Goal: Information Seeking & Learning: Learn about a topic

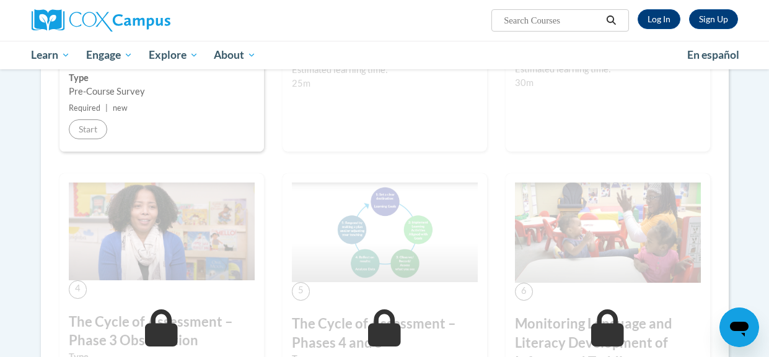
scroll to position [333, 0]
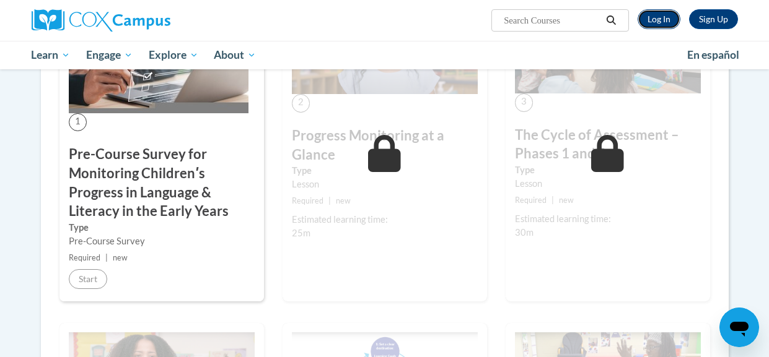
click at [654, 26] on link "Log In" at bounding box center [658, 19] width 43 height 20
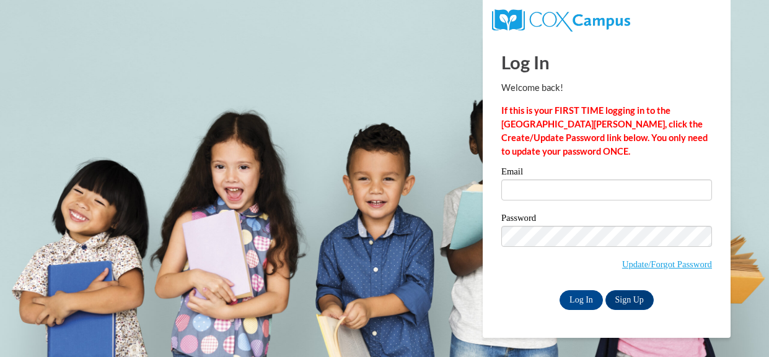
type input "raelynngood2008@gmail.com"
click at [572, 307] on input "Log In" at bounding box center [580, 301] width 43 height 20
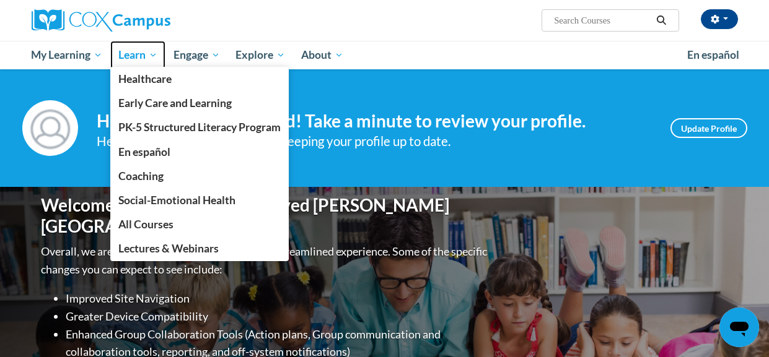
click at [130, 42] on link "Learn" at bounding box center [137, 55] width 55 height 28
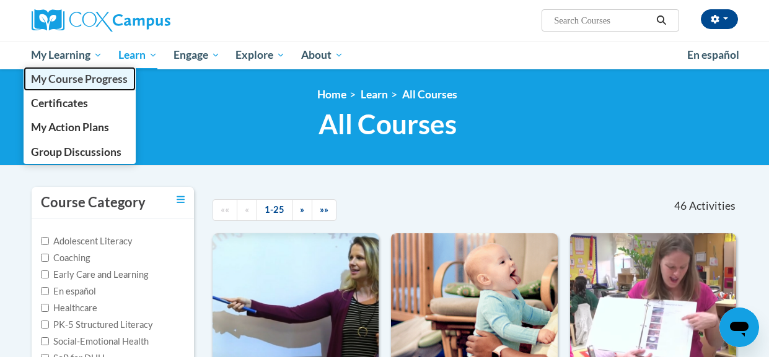
click at [51, 68] on link "My Course Progress" at bounding box center [80, 79] width 113 height 24
click at [56, 82] on span "My Course Progress" at bounding box center [79, 78] width 97 height 13
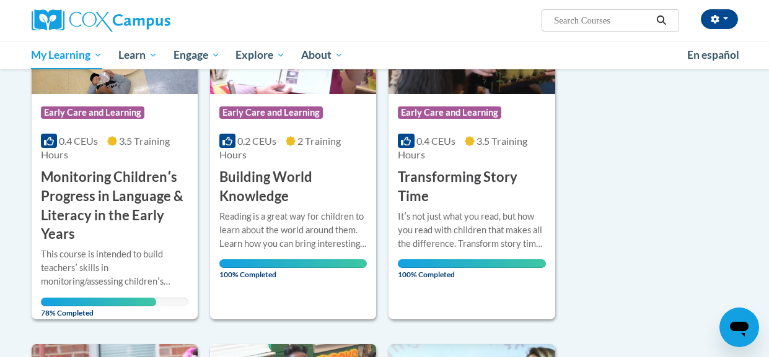
scroll to position [260, 0]
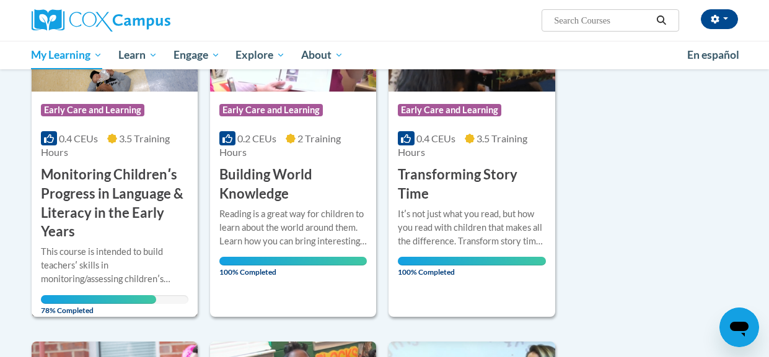
click at [146, 177] on h3 "Monitoring Childrenʹs Progress in Language & Literacy in the Early Years" at bounding box center [114, 203] width 147 height 76
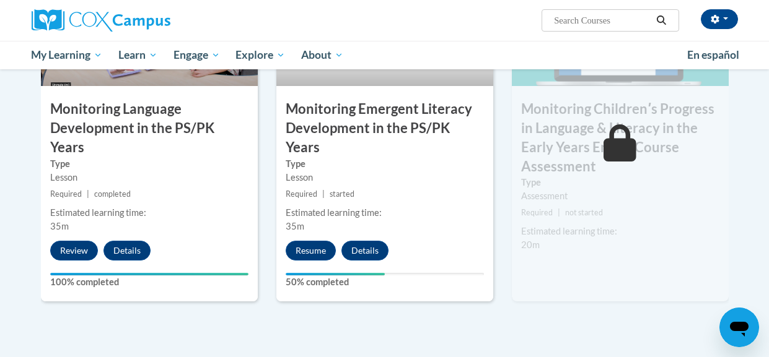
scroll to position [1110, 0]
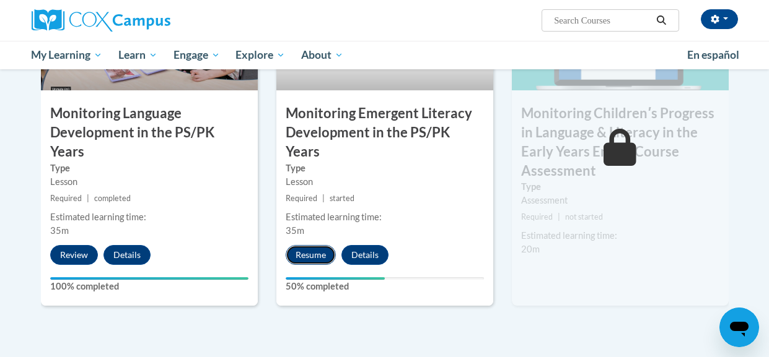
click at [300, 245] on button "Resume" at bounding box center [311, 255] width 50 height 20
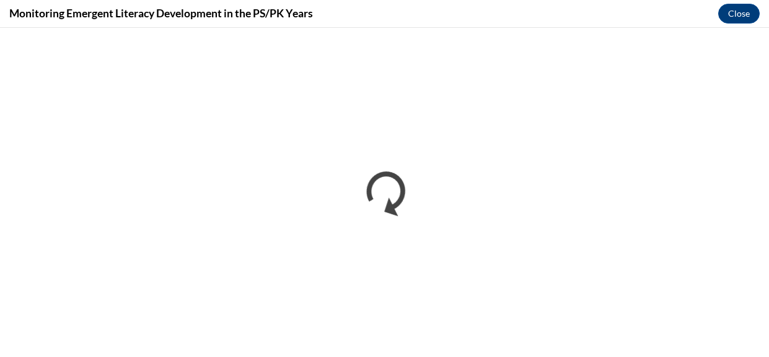
scroll to position [0, 0]
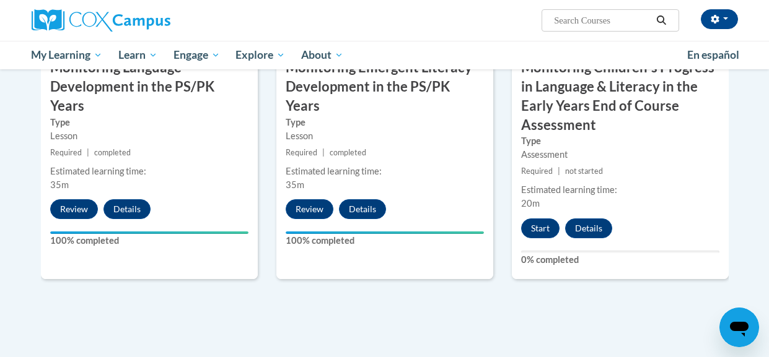
scroll to position [1162, 0]
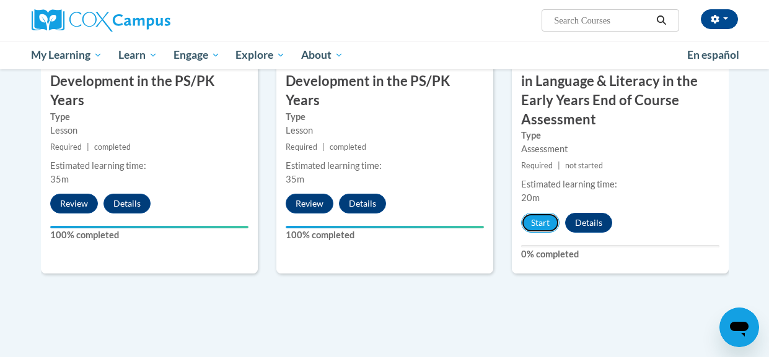
click at [528, 226] on button "Start" at bounding box center [540, 223] width 38 height 20
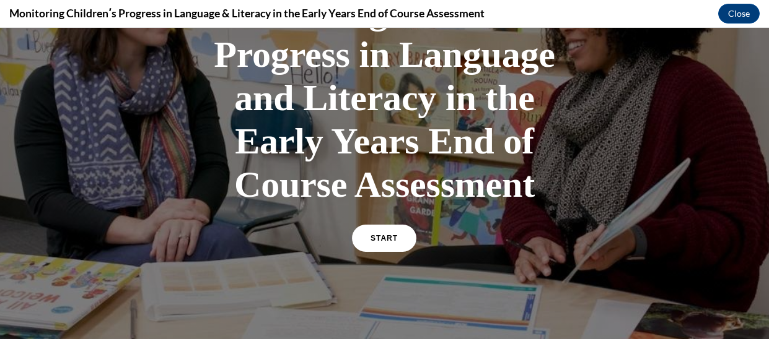
scroll to position [127, 0]
